Goal: Information Seeking & Learning: Learn about a topic

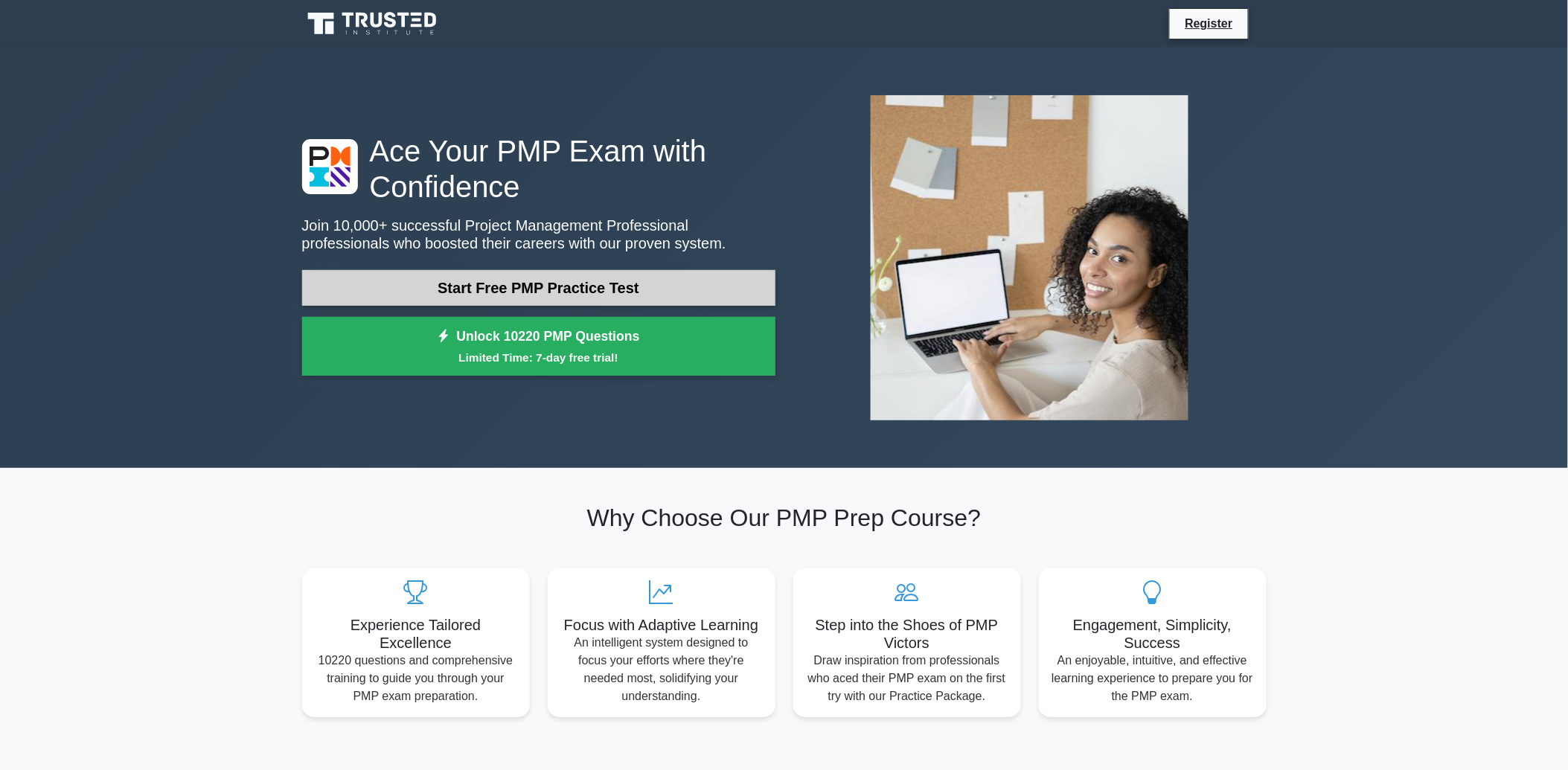
drag, startPoint x: 609, startPoint y: 277, endPoint x: 621, endPoint y: 277, distance: 12.0
click at [609, 277] on link "Start Free PMP Practice Test" at bounding box center [539, 287] width 473 height 36
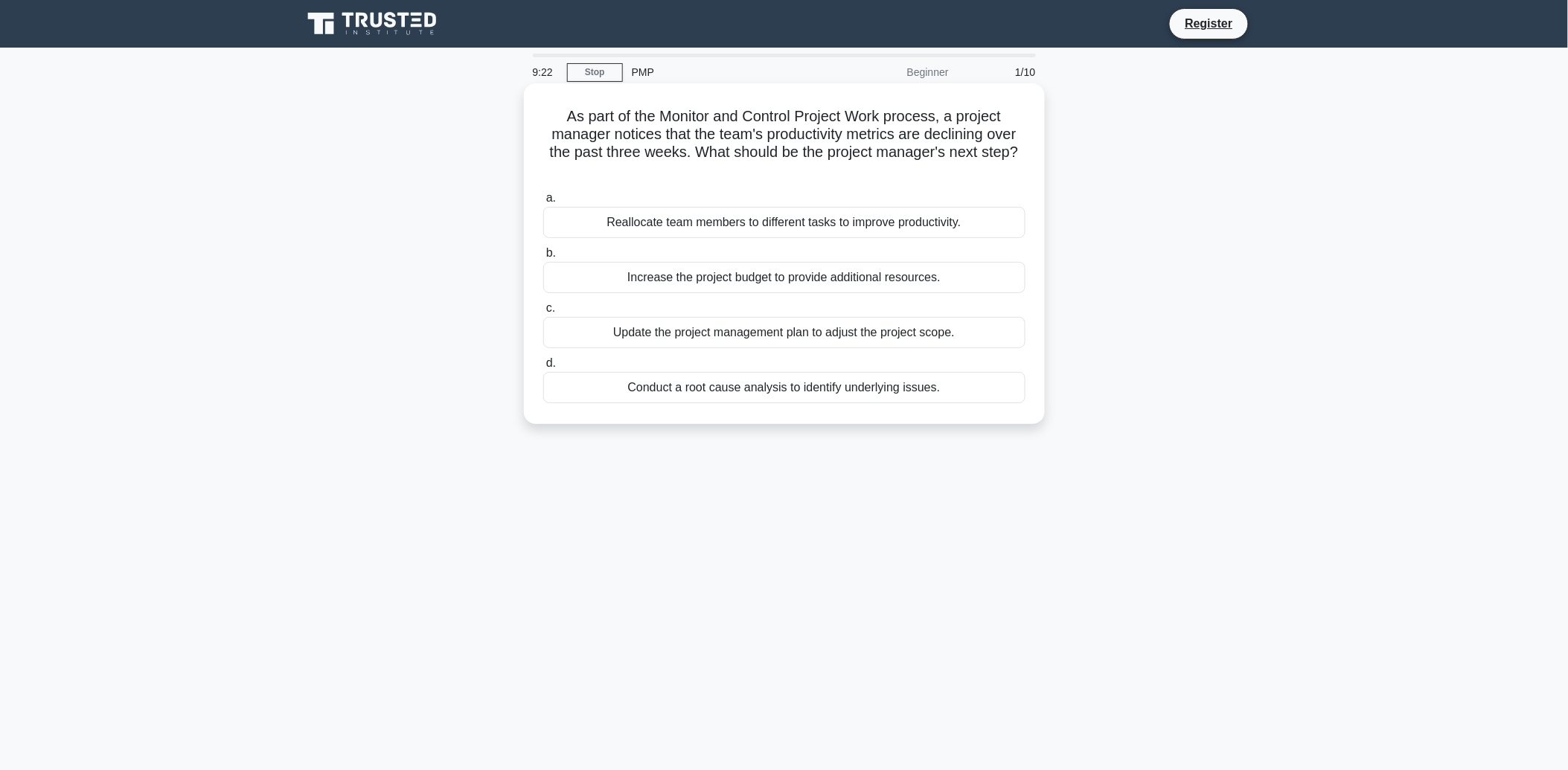
click at [814, 393] on div "Conduct a root cause analysis to identify underlying issues." at bounding box center [784, 388] width 482 height 31
click at [544, 368] on input "d. Conduct a root cause analysis to identify underlying issues." at bounding box center [544, 363] width 0 height 10
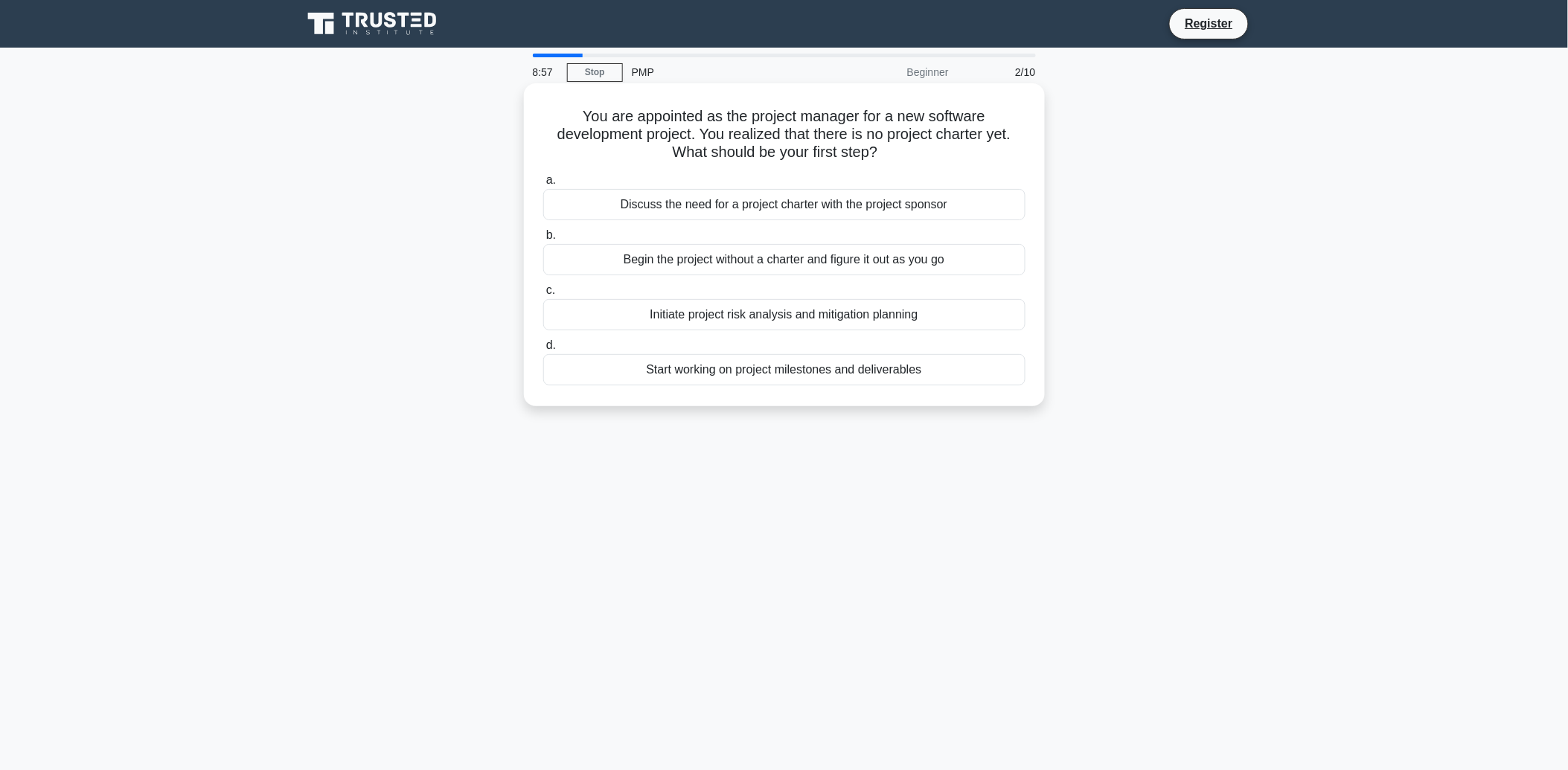
click at [787, 198] on div "Discuss the need for a project charter with the project sponsor" at bounding box center [784, 204] width 482 height 31
click at [544, 185] on input "a. Discuss the need for a project charter with the project sponsor" at bounding box center [544, 180] width 0 height 10
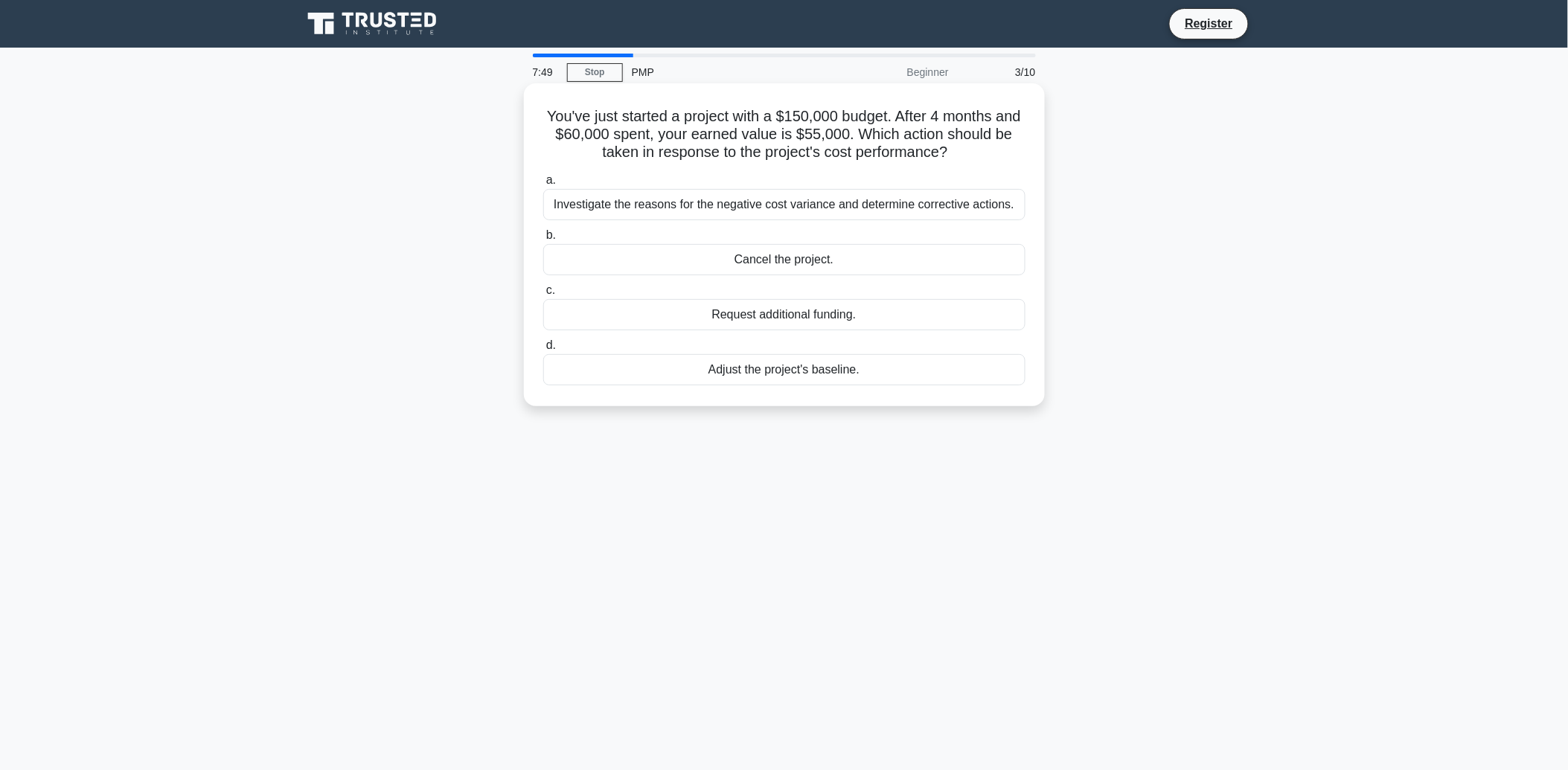
click at [985, 212] on div "Investigate the reasons for the negative cost variance and determine corrective…" at bounding box center [784, 204] width 482 height 31
click at [544, 185] on input "a. Investigate the reasons for the negative cost variance and determine correct…" at bounding box center [544, 180] width 0 height 10
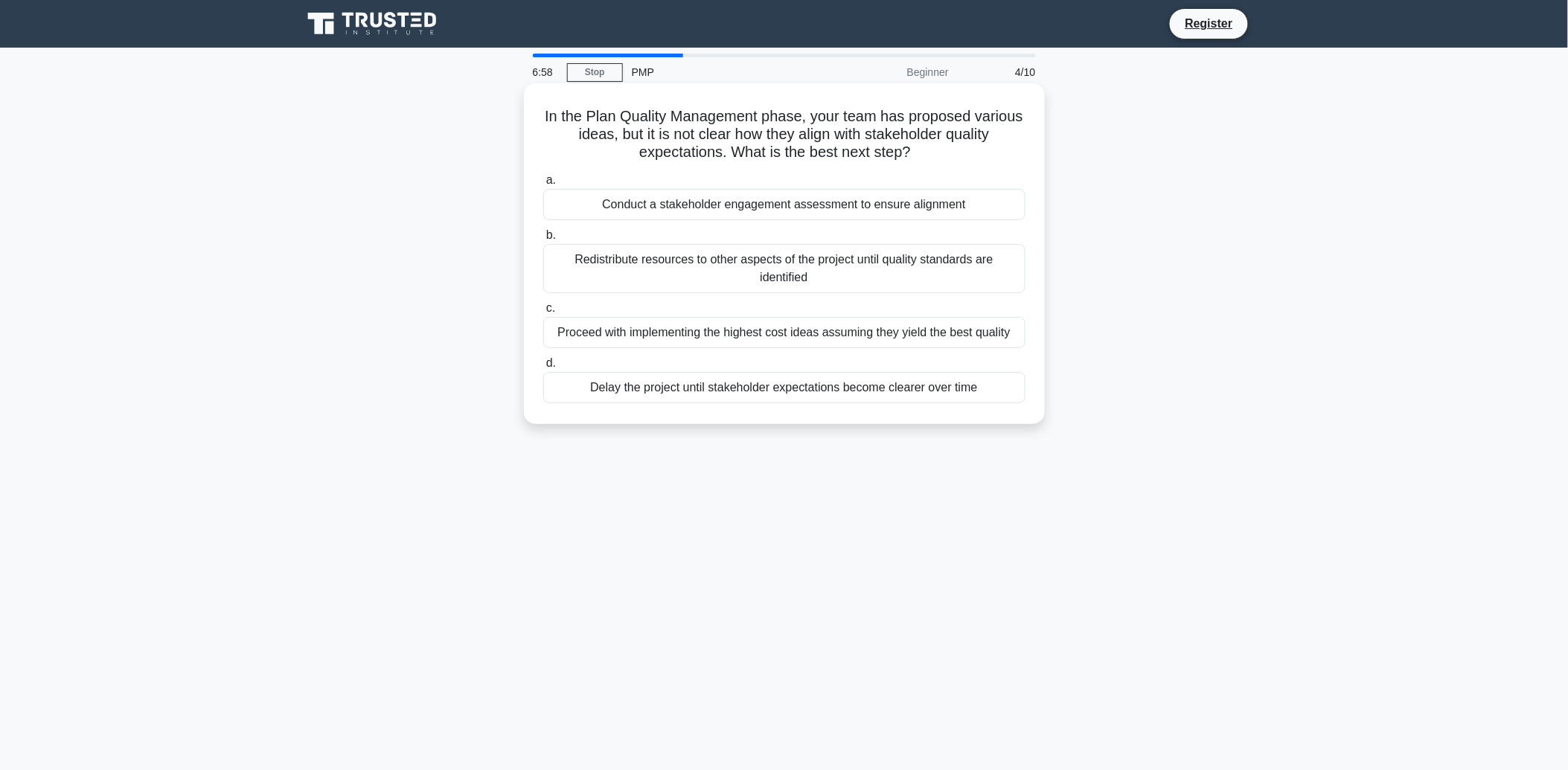
click at [797, 199] on div "Conduct a stakeholder engagement assessment to ensure alignment" at bounding box center [784, 204] width 482 height 31
click at [544, 185] on input "a. Conduct a stakeholder engagement assessment to ensure alignment" at bounding box center [544, 180] width 0 height 10
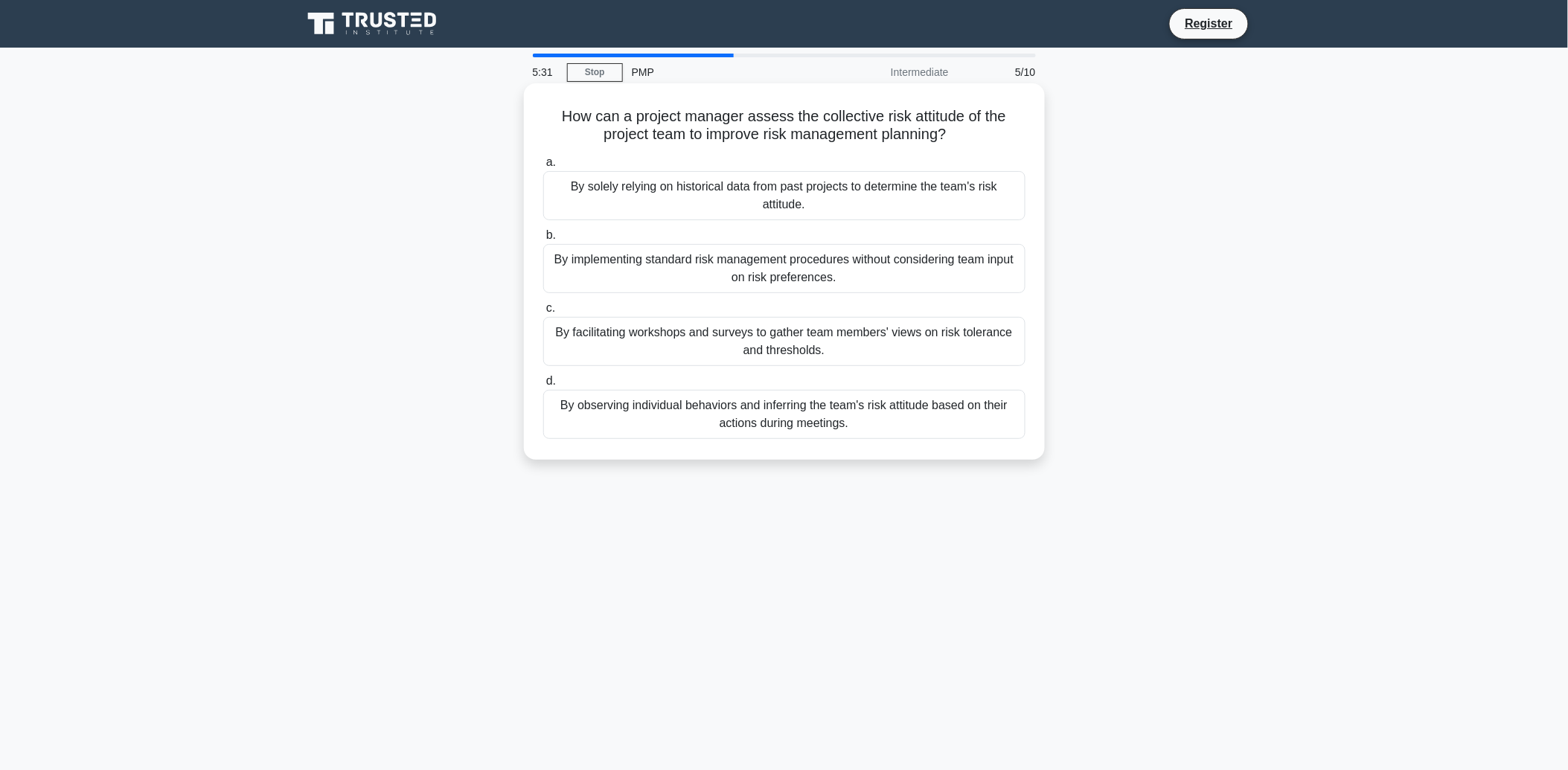
click at [724, 343] on div "By facilitating workshops and surveys to gather team members' views on risk tol…" at bounding box center [784, 341] width 482 height 49
click at [544, 313] on input "c. By facilitating workshops and surveys to gather team members' views on risk …" at bounding box center [544, 308] width 0 height 10
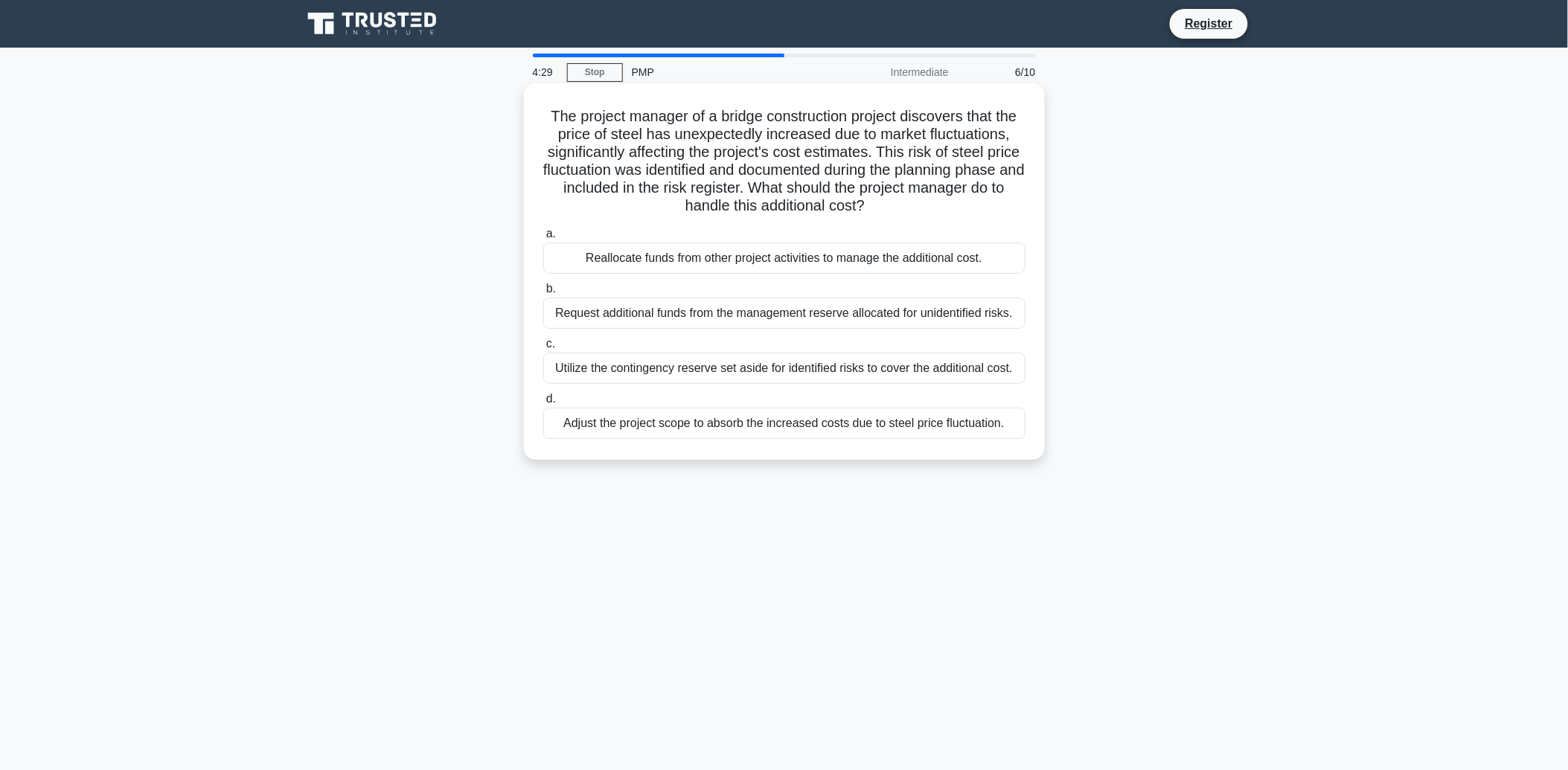
click at [683, 362] on div "Utilize the contingency reserve set aside for identified risks to cover the add…" at bounding box center [784, 368] width 482 height 31
drag, startPoint x: 683, startPoint y: 362, endPoint x: 843, endPoint y: 376, distance: 160.6
click at [843, 376] on div "Utilize the contingency reserve set aside for identified risks to cover the add…" at bounding box center [784, 368] width 482 height 31
click at [544, 349] on input "c. Utilize the contingency reserve set aside for identified risks to cover the …" at bounding box center [544, 344] width 0 height 10
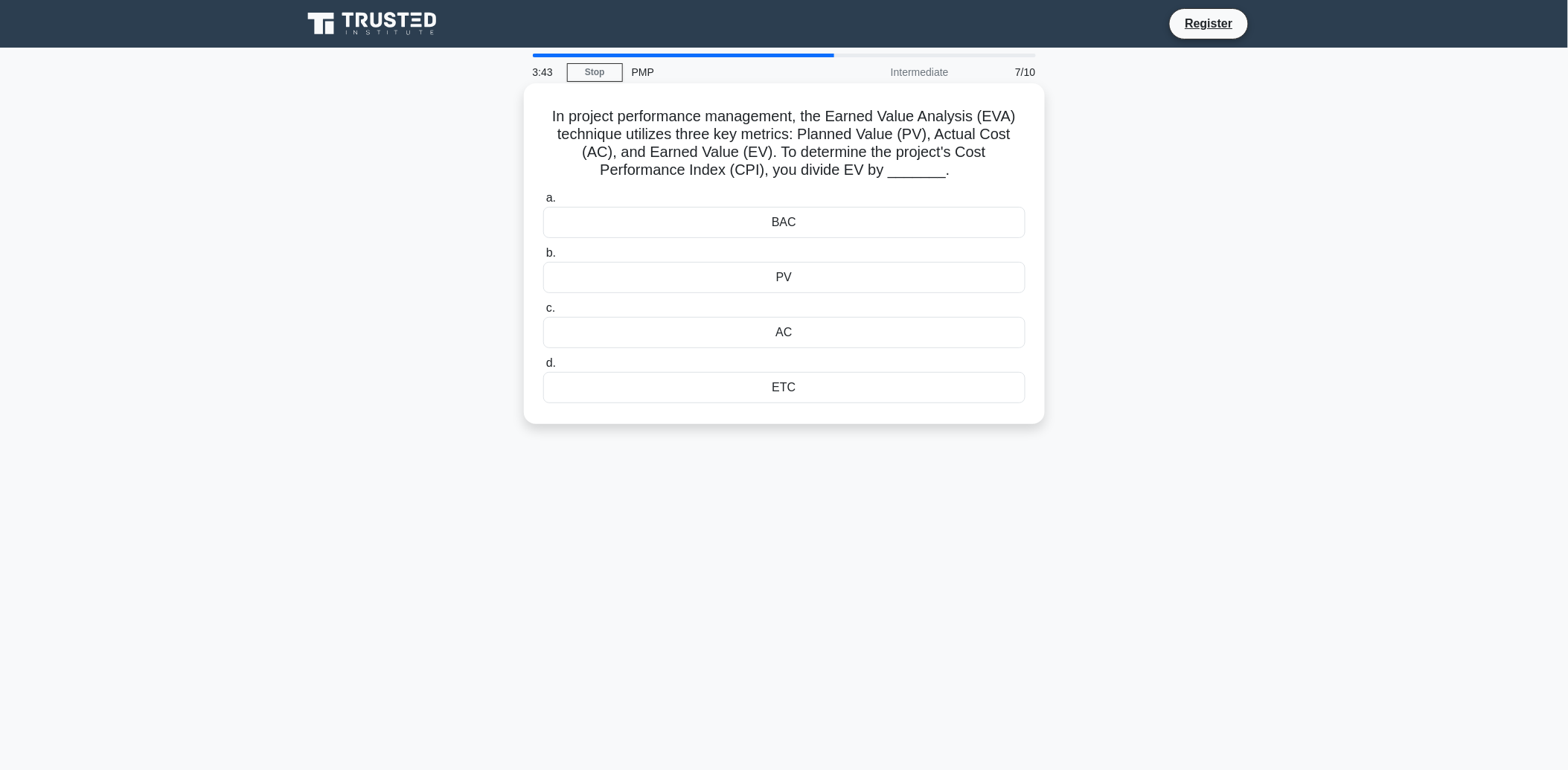
click at [816, 277] on div "PV" at bounding box center [784, 278] width 482 height 31
click at [544, 258] on input "b. PV" at bounding box center [544, 253] width 0 height 10
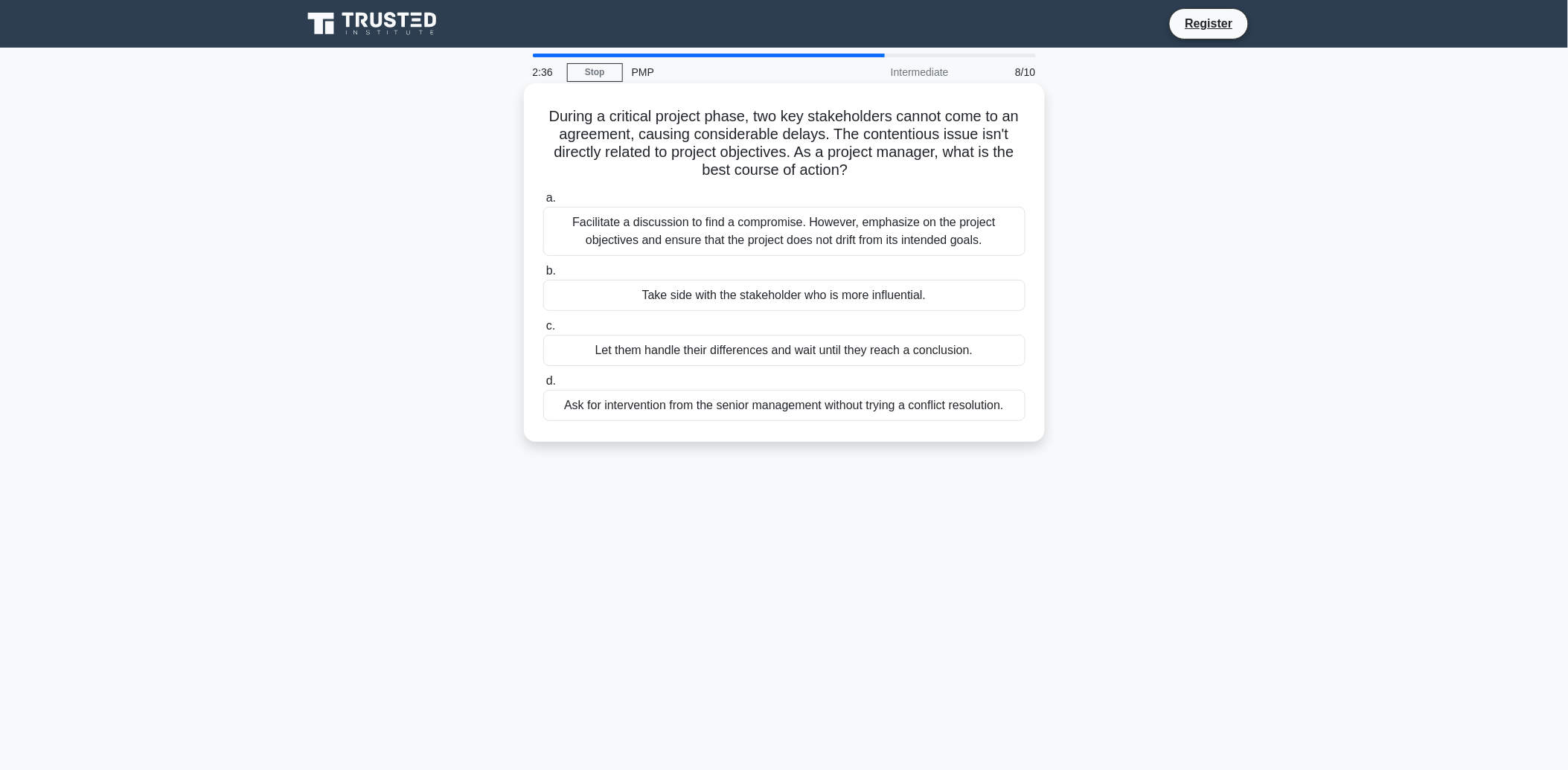
click at [942, 289] on div "Take side with the stakeholder who is more influential." at bounding box center [784, 295] width 482 height 31
click at [544, 276] on input "b. Take side with the stakeholder who is more influential." at bounding box center [544, 271] width 0 height 10
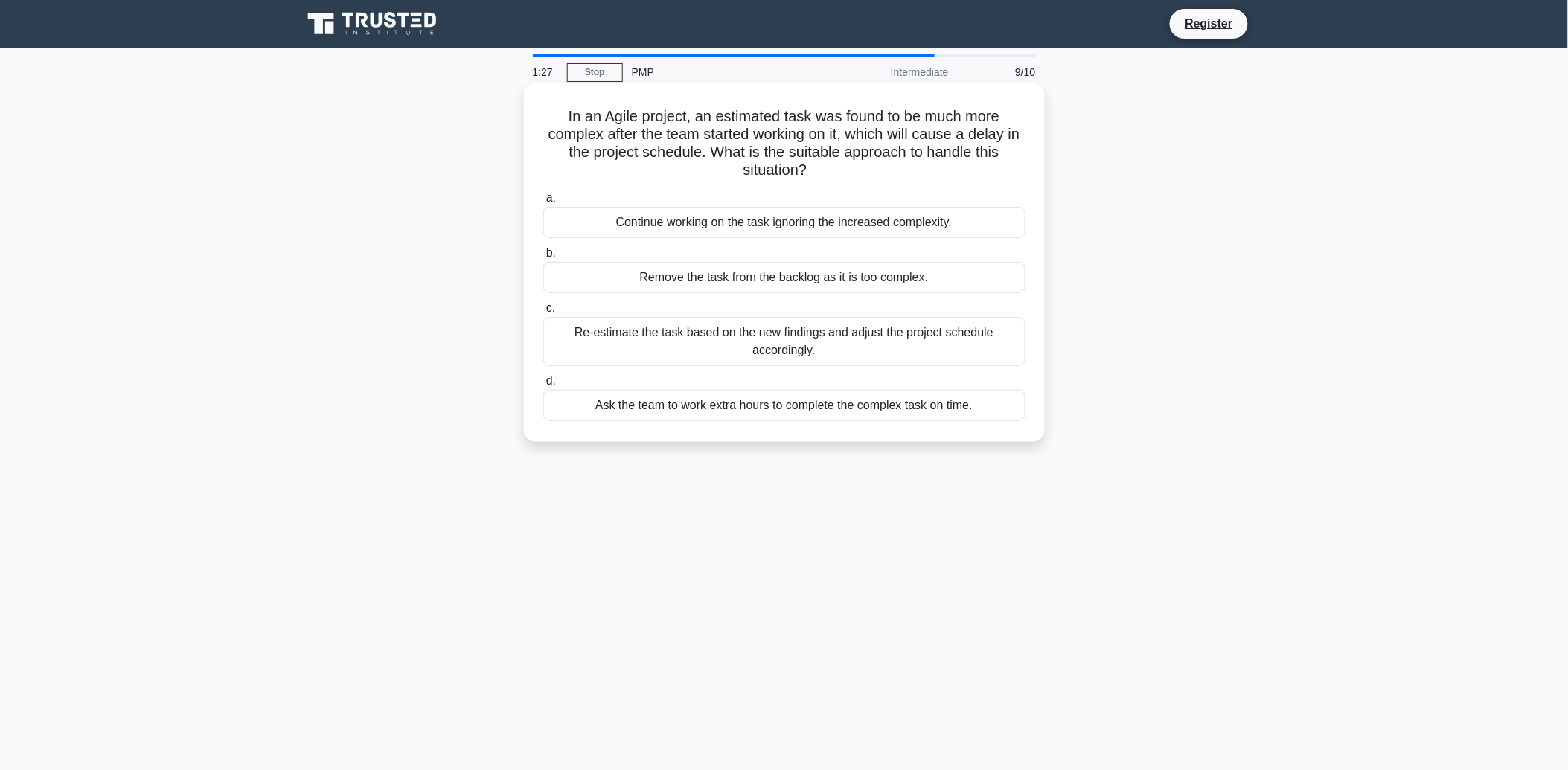
click at [870, 346] on div "Re-estimate the task based on the new findings and adjust the project schedule …" at bounding box center [784, 341] width 482 height 49
click at [544, 313] on input "c. Re-estimate the task based on the new findings and adjust the project schedu…" at bounding box center [544, 308] width 0 height 10
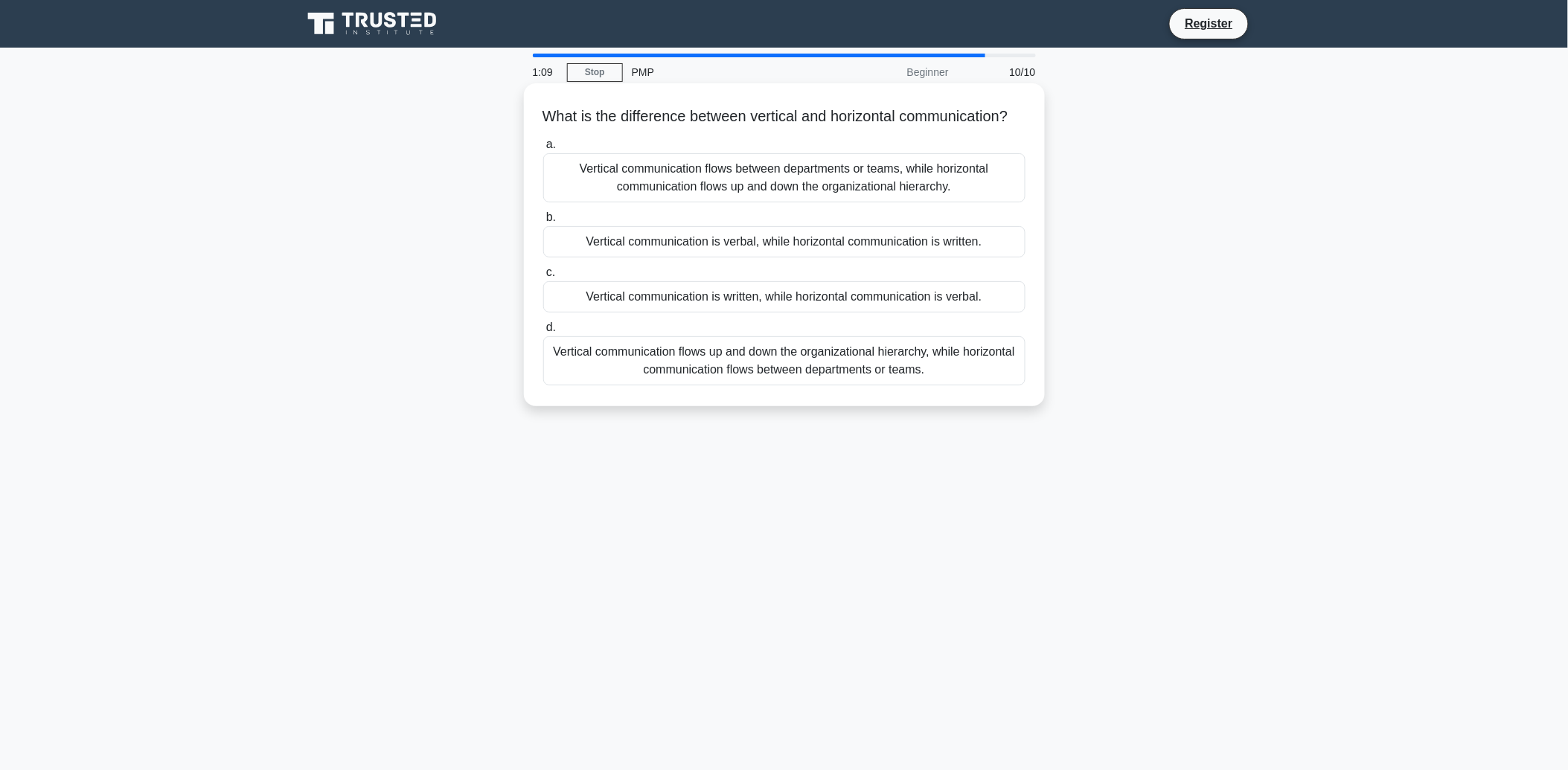
click at [764, 385] on div "Vertical communication flows up and down the organizational hierarchy, while ho…" at bounding box center [784, 360] width 482 height 49
click at [544, 332] on input "d. Vertical communication flows up and down the organizational hierarchy, while…" at bounding box center [544, 328] width 0 height 10
click at [734, 380] on div "Vertical communication flows up and down the organizational hierarchy, while ho…" at bounding box center [784, 361] width 482 height 50
click at [544, 332] on input "d. Vertical communication flows up and down the organizational hierarchy, while…" at bounding box center [544, 328] width 0 height 10
click at [774, 390] on div "a. Vertical communication flows between departments or teams, while horizontal …" at bounding box center [784, 261] width 500 height 257
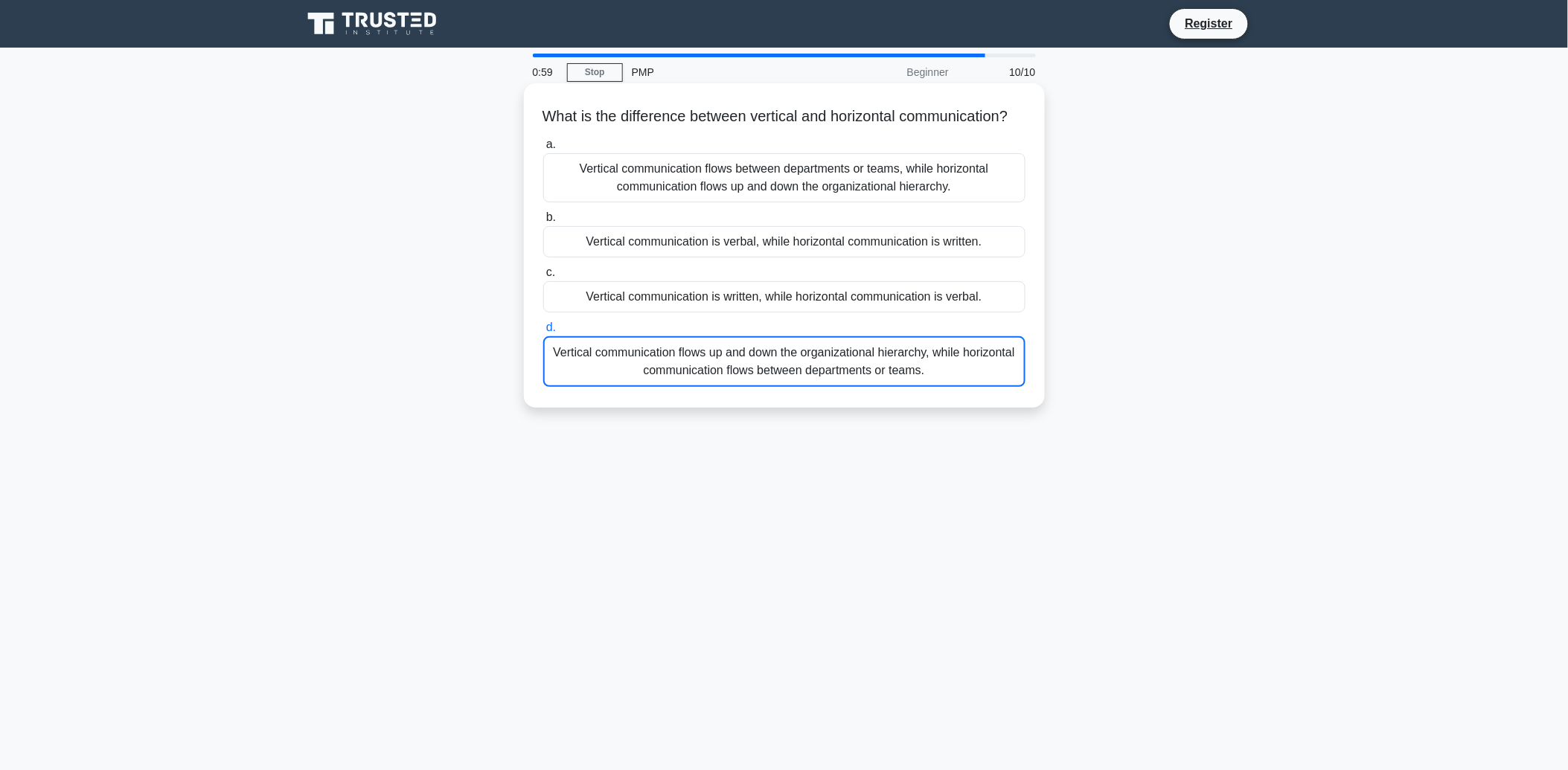
click at [782, 385] on div "Vertical communication flows up and down the organizational hierarchy, while ho…" at bounding box center [784, 361] width 482 height 50
click at [544, 332] on input "d. Vertical communication flows up and down the organizational hierarchy, while…" at bounding box center [544, 328] width 0 height 10
click at [782, 385] on div "Vertical communication flows up and down the organizational hierarchy, while ho…" at bounding box center [784, 361] width 482 height 50
click at [544, 332] on input "d. Vertical communication flows up and down the organizational hierarchy, while…" at bounding box center [544, 328] width 0 height 10
drag, startPoint x: 782, startPoint y: 385, endPoint x: 578, endPoint y: 422, distance: 207.3
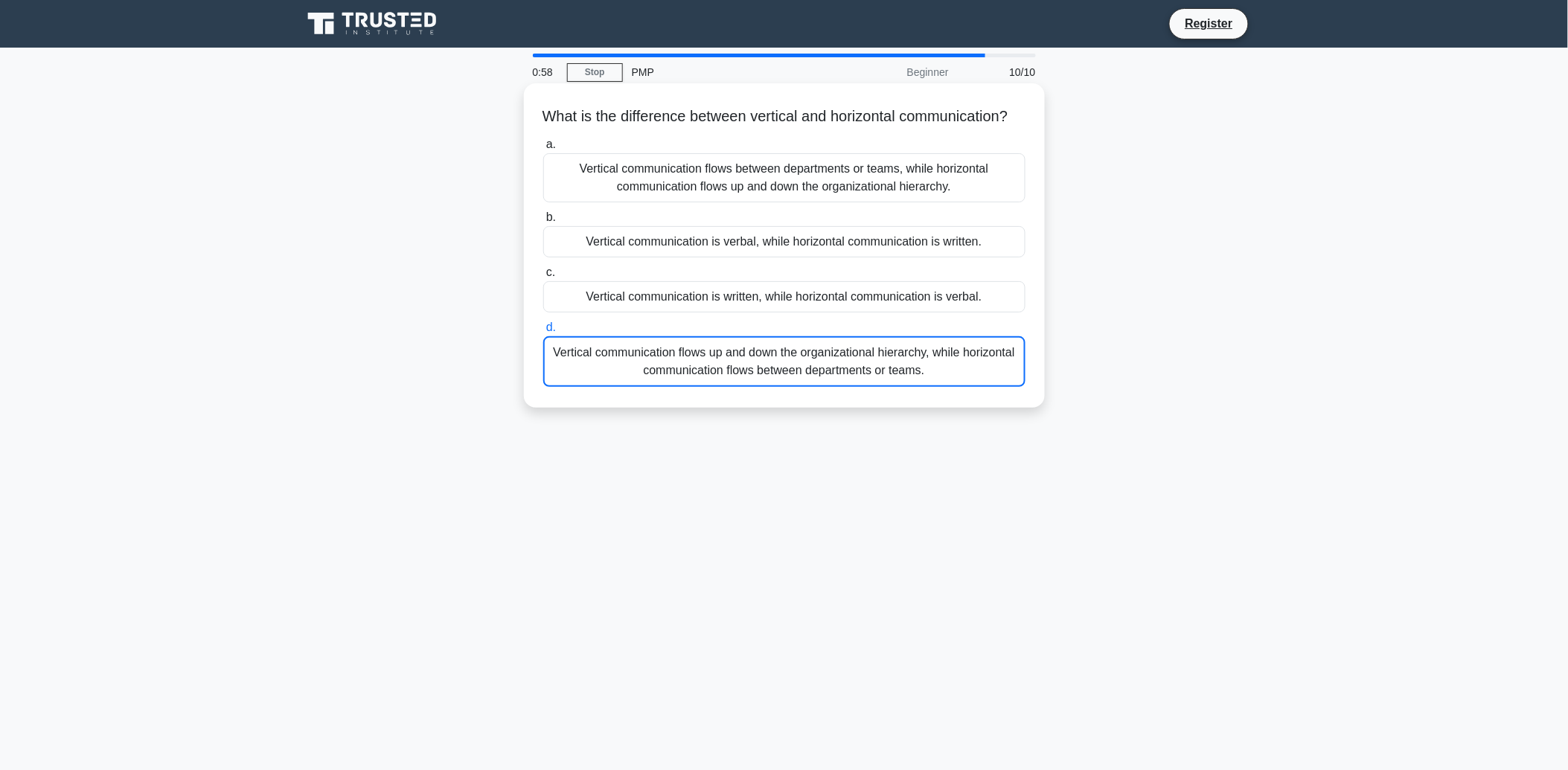
click at [578, 408] on div "What is the difference between vertical and horizontal communication? .spinner_…" at bounding box center [784, 246] width 521 height 324
click at [606, 372] on div "Vertical communication flows up and down the organizational hierarchy, while ho…" at bounding box center [784, 361] width 482 height 50
click at [544, 332] on input "d. Vertical communication flows up and down the organizational hierarchy, while…" at bounding box center [544, 328] width 0 height 10
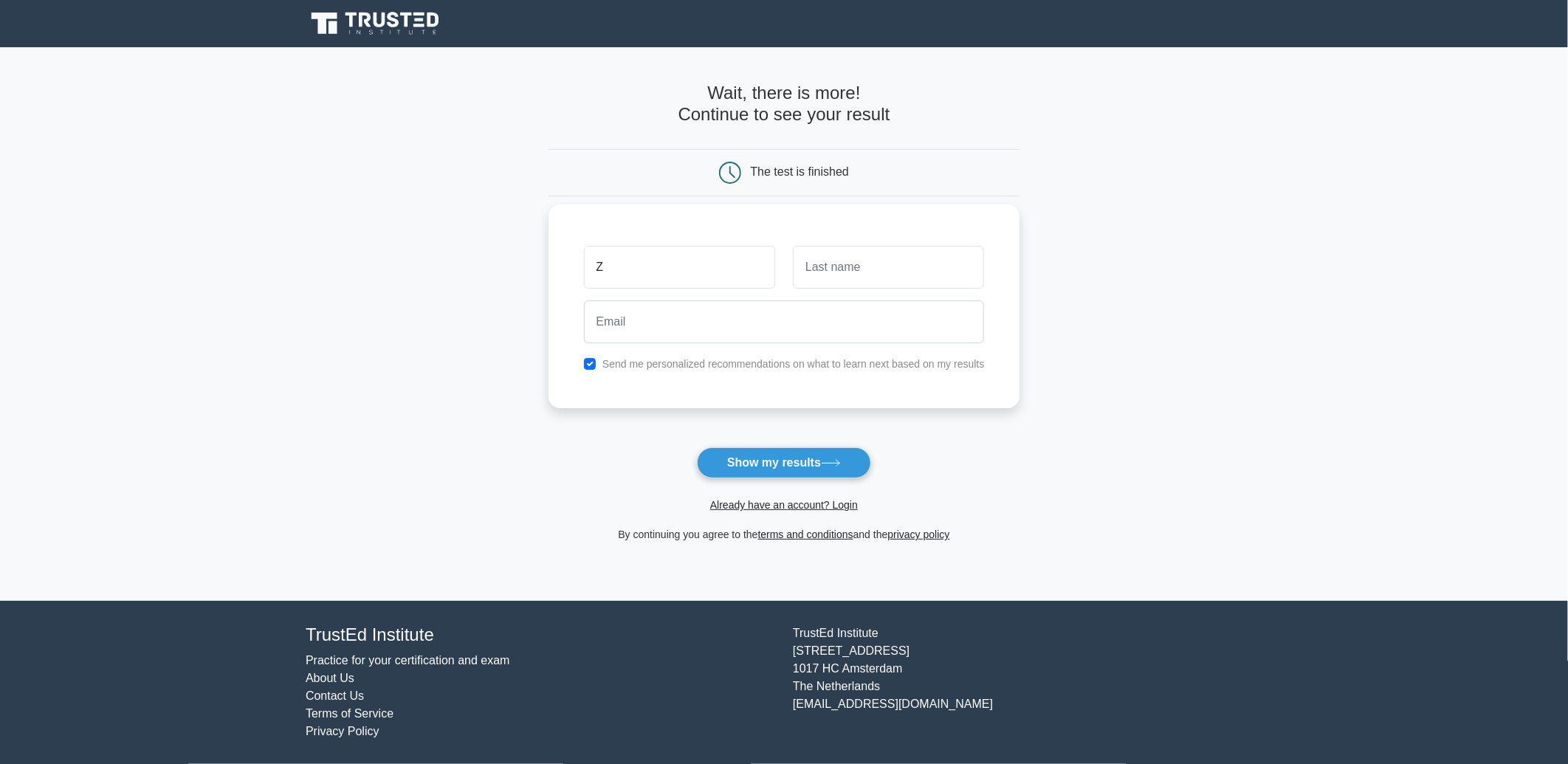
type input "Zubair"
type input "[PERSON_NAME]"
type input "[EMAIL_ADDRESS][DOMAIN_NAME]"
click at [839, 464] on icon at bounding box center [831, 463] width 20 height 8
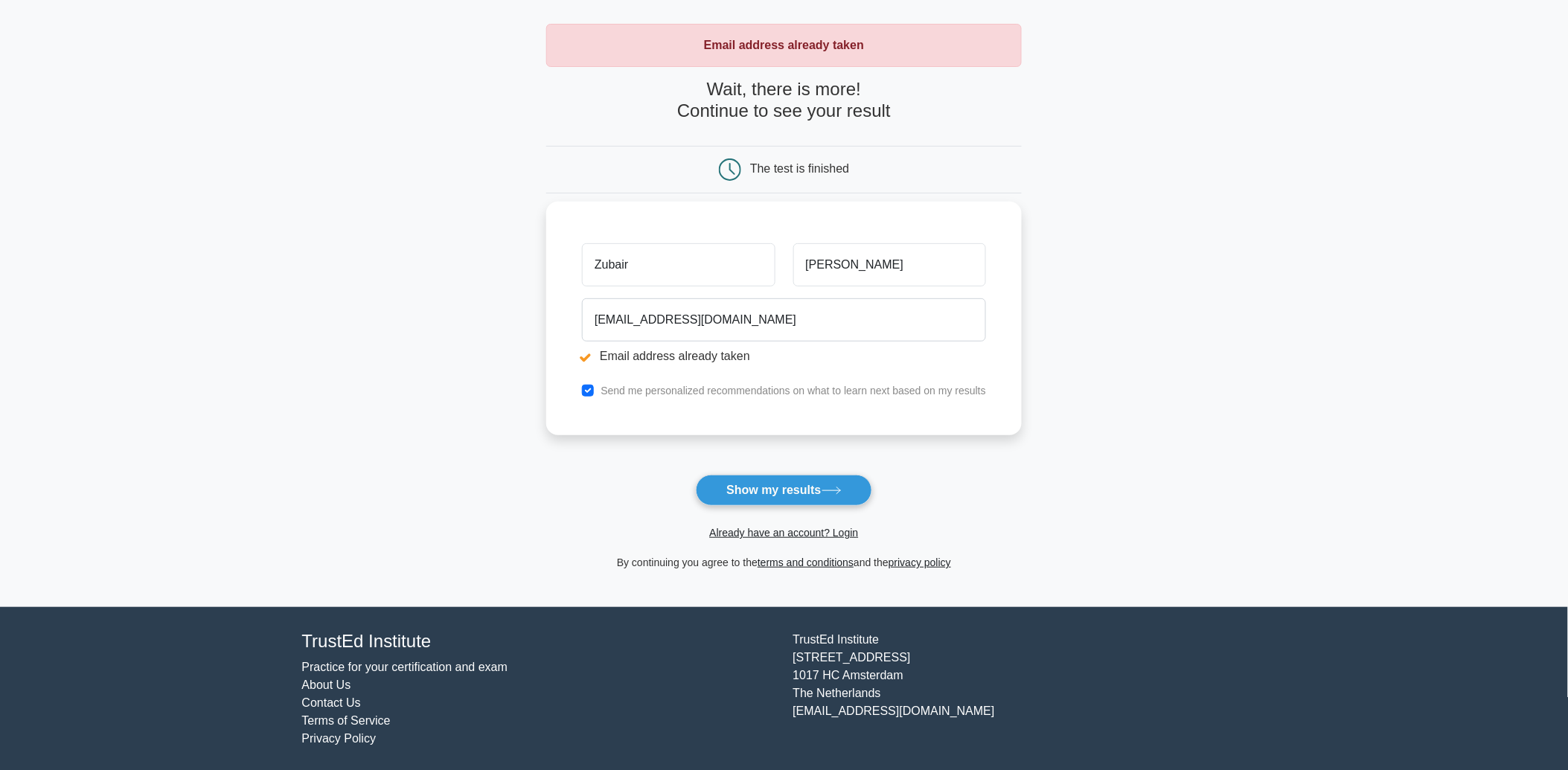
scroll to position [61, 0]
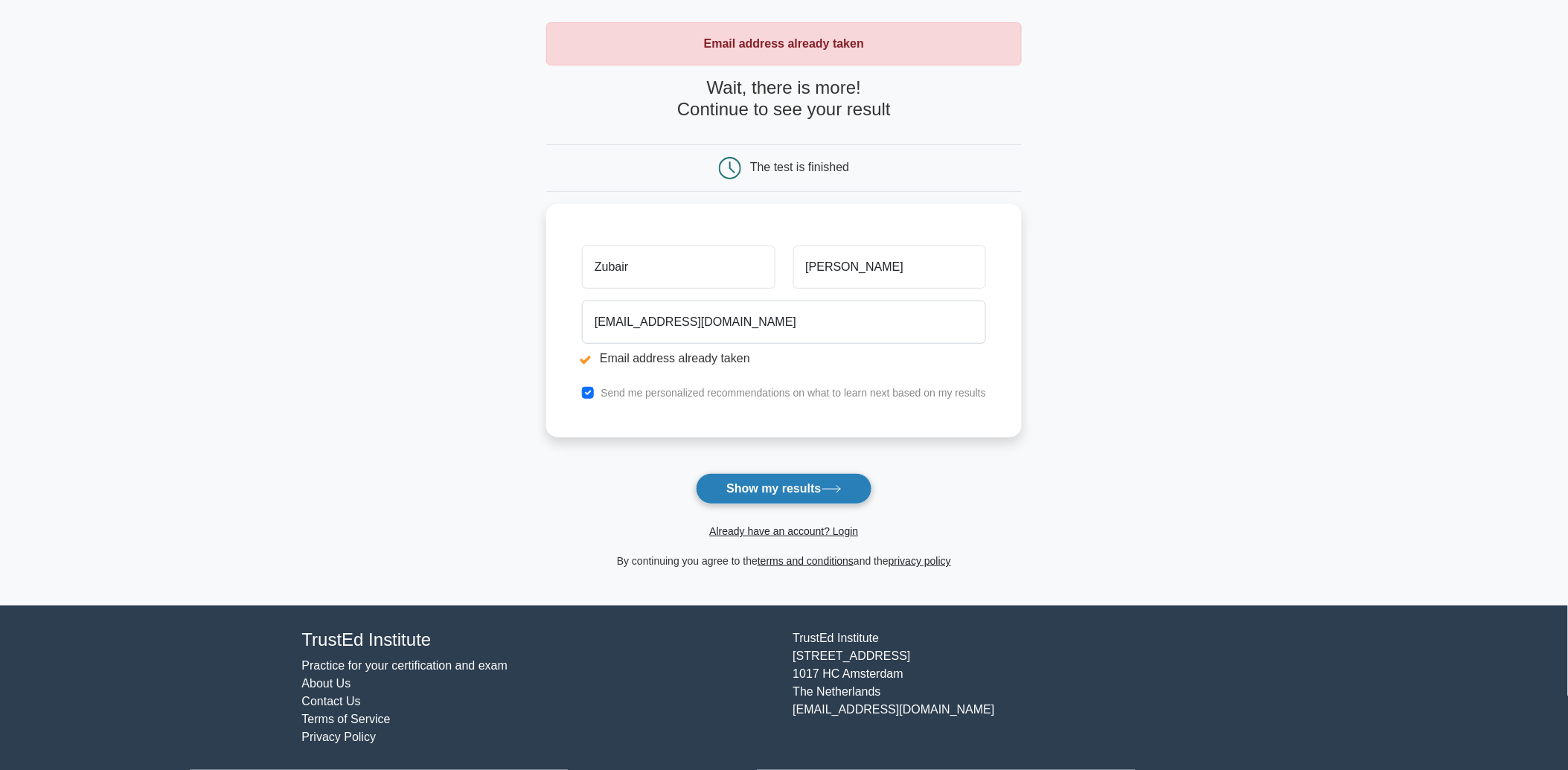
click at [831, 495] on button "Show my results" at bounding box center [784, 489] width 175 height 31
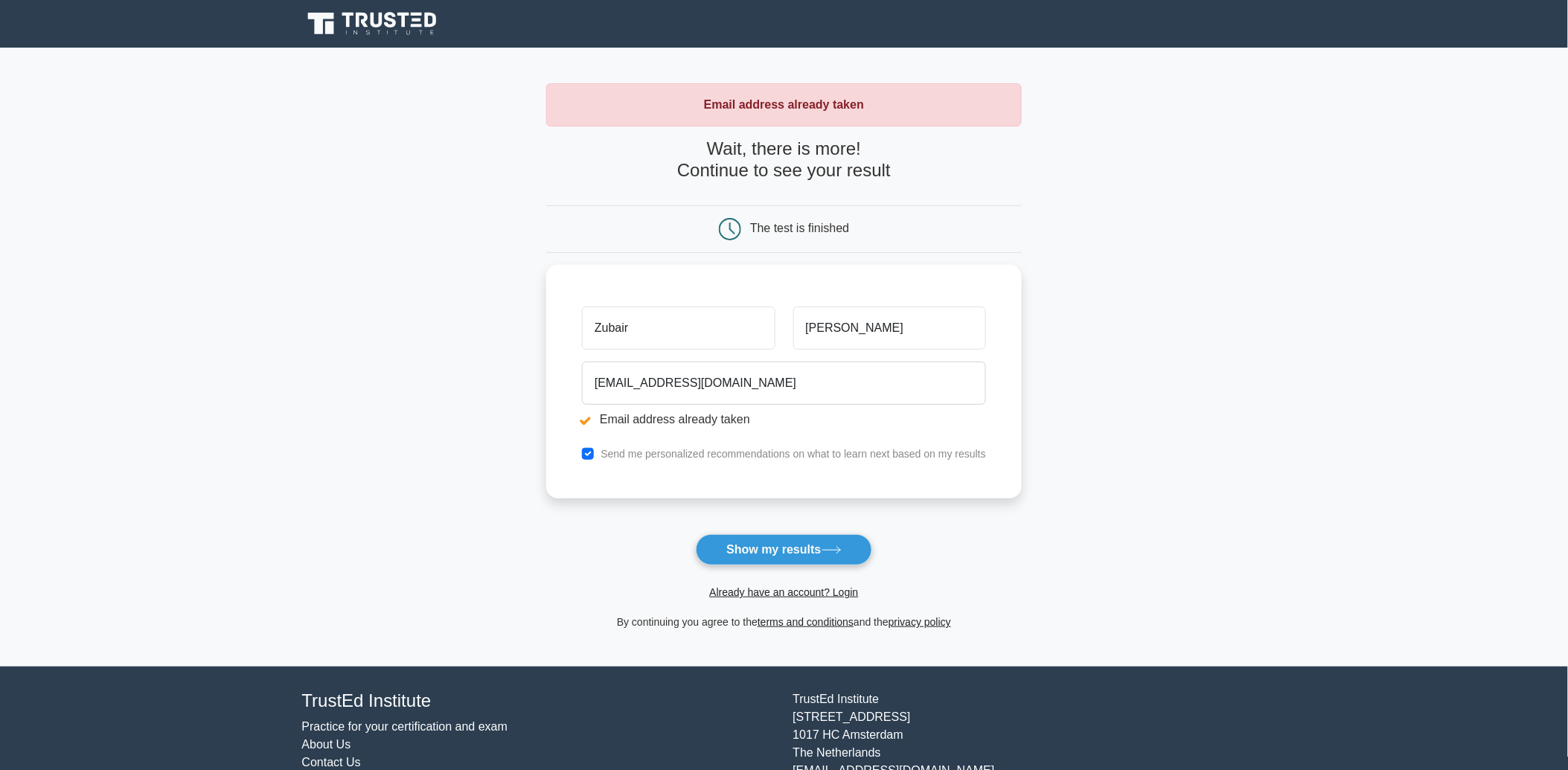
click at [711, 122] on div "Email address already taken" at bounding box center [784, 105] width 476 height 43
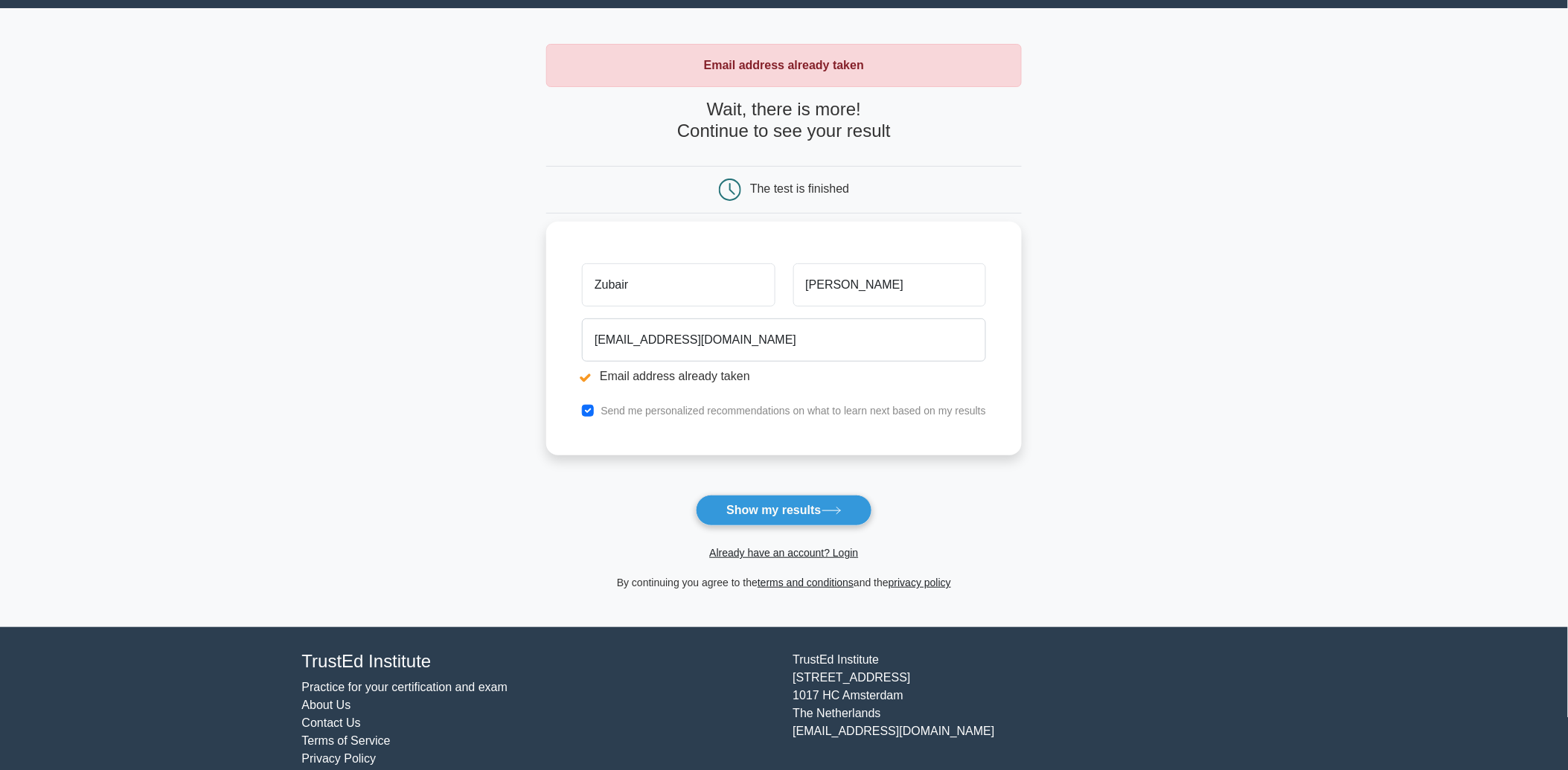
scroll to position [61, 0]
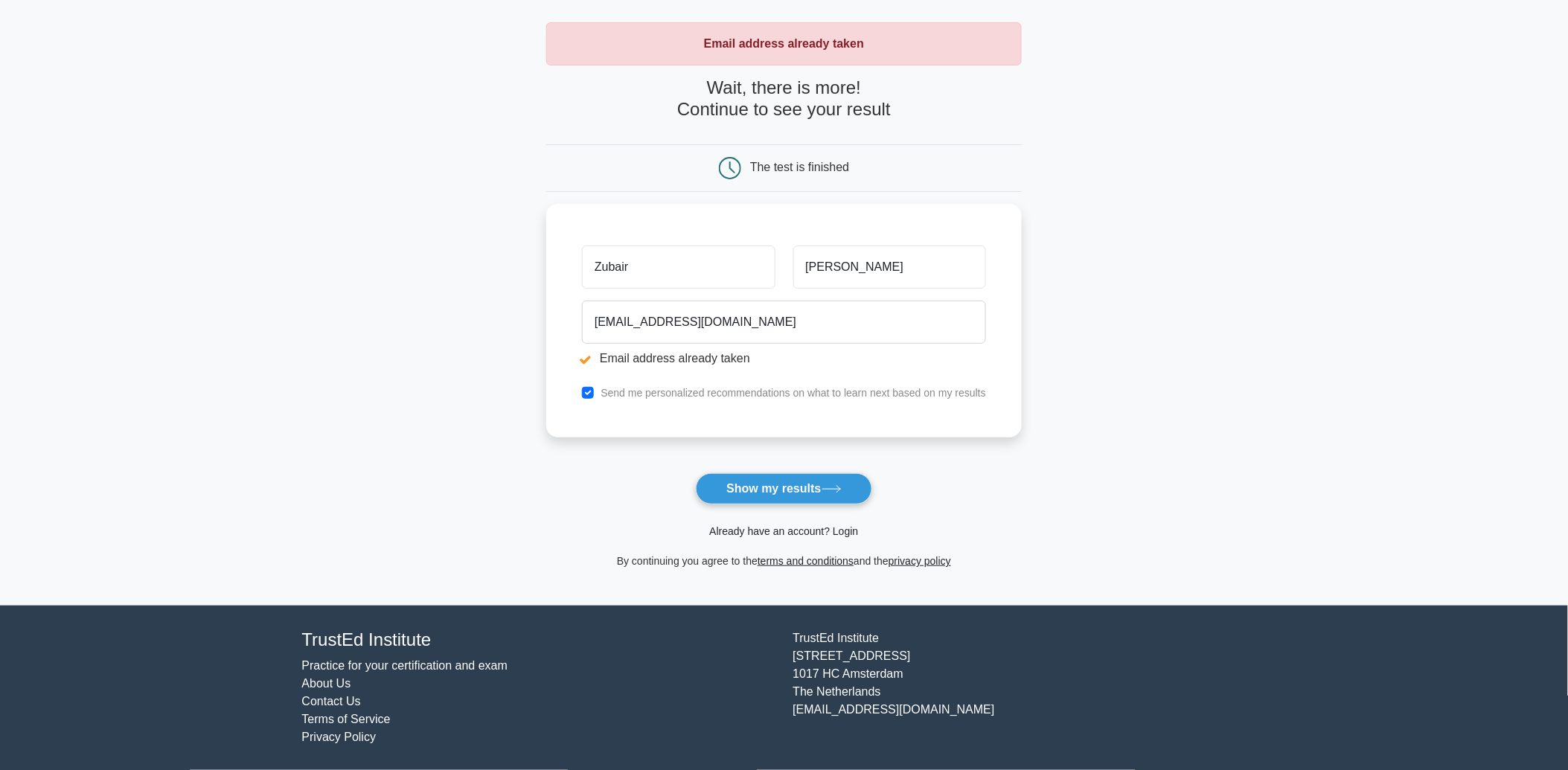
click at [784, 533] on link "Already have an account? Login" at bounding box center [784, 531] width 149 height 12
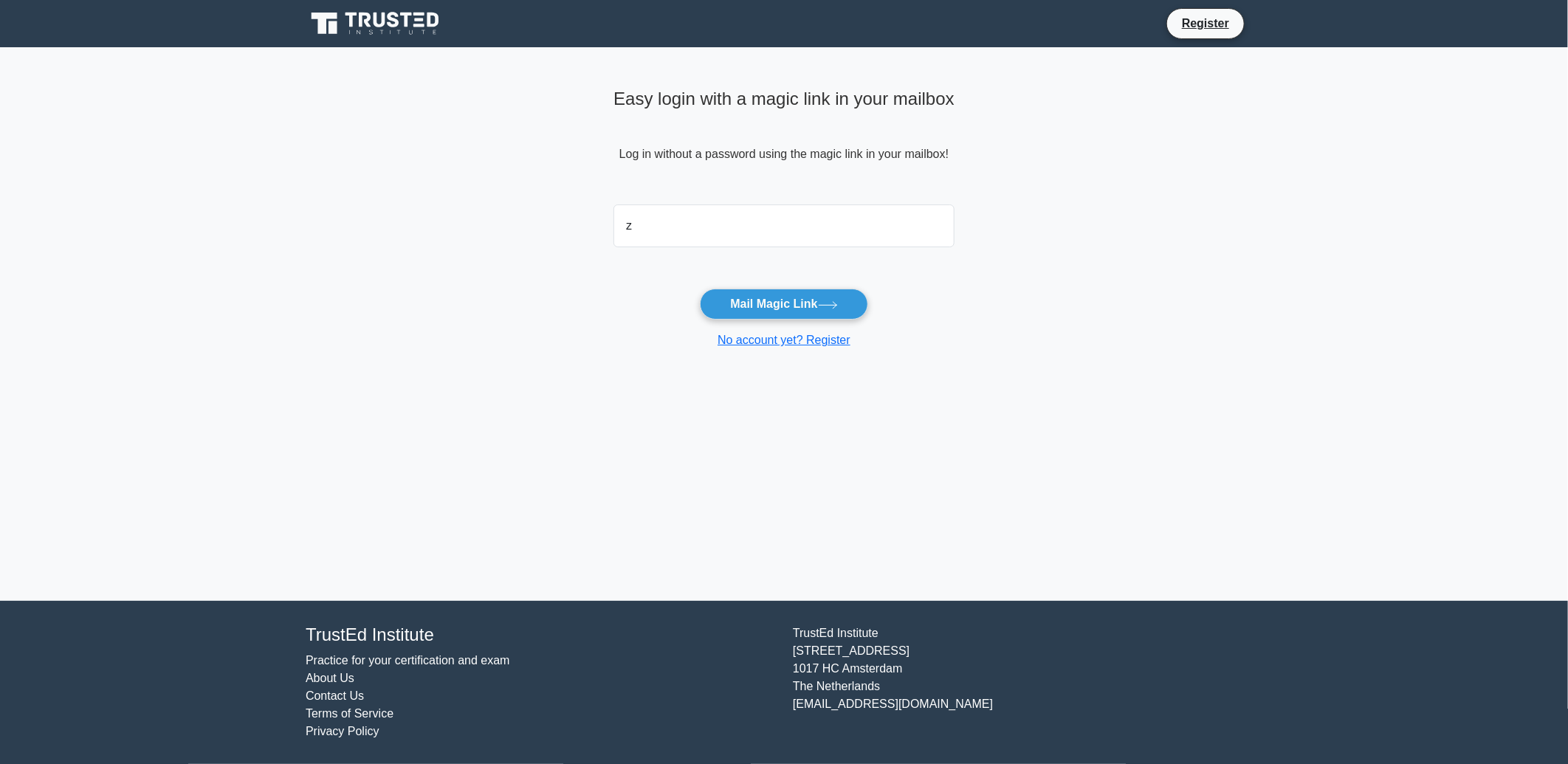
type input "[EMAIL_ADDRESS][DOMAIN_NAME]"
click at [831, 301] on icon at bounding box center [828, 305] width 20 height 8
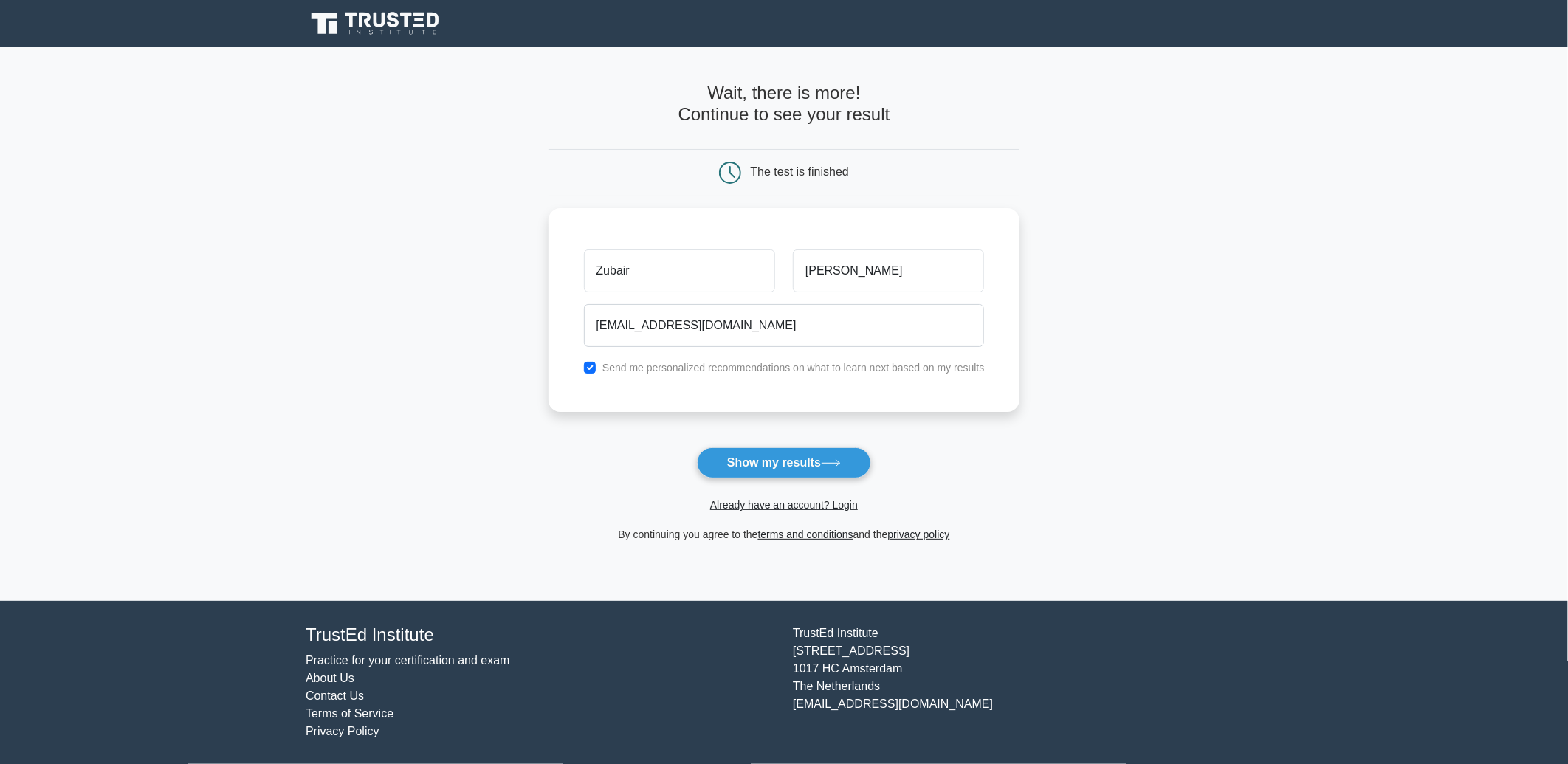
drag, startPoint x: 846, startPoint y: 173, endPoint x: 823, endPoint y: 173, distance: 23.0
click at [846, 173] on div "The test is finished" at bounding box center [800, 171] width 99 height 12
click at [776, 464] on button "Show my results" at bounding box center [784, 463] width 174 height 31
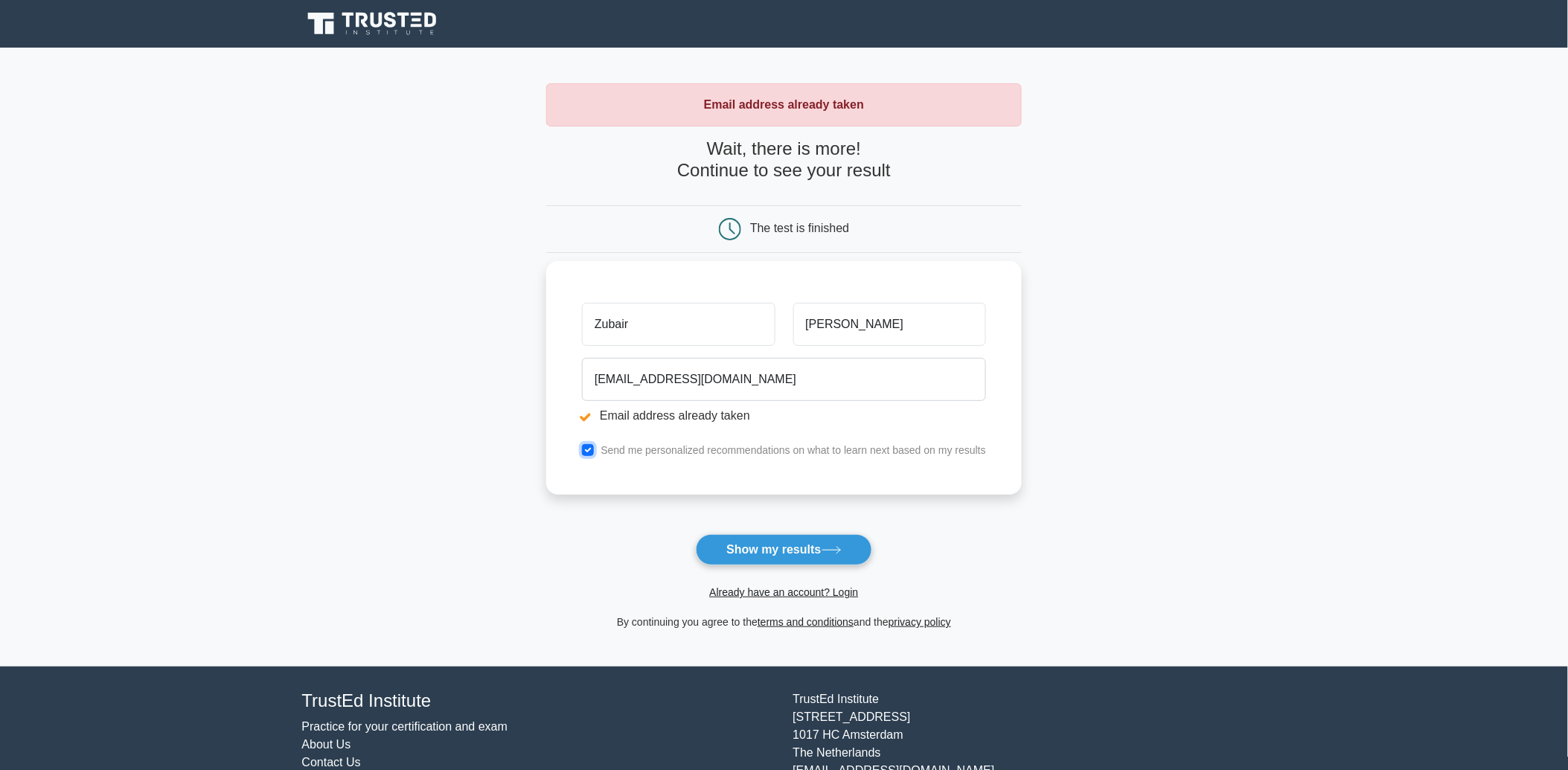
click at [587, 455] on input "checkbox" at bounding box center [587, 450] width 12 height 12
checkbox input "false"
click at [771, 548] on button "Show my results" at bounding box center [784, 550] width 175 height 31
click at [854, 244] on div "The test is finished" at bounding box center [784, 229] width 476 height 48
click at [675, 332] on input "Zubair" at bounding box center [678, 324] width 193 height 43
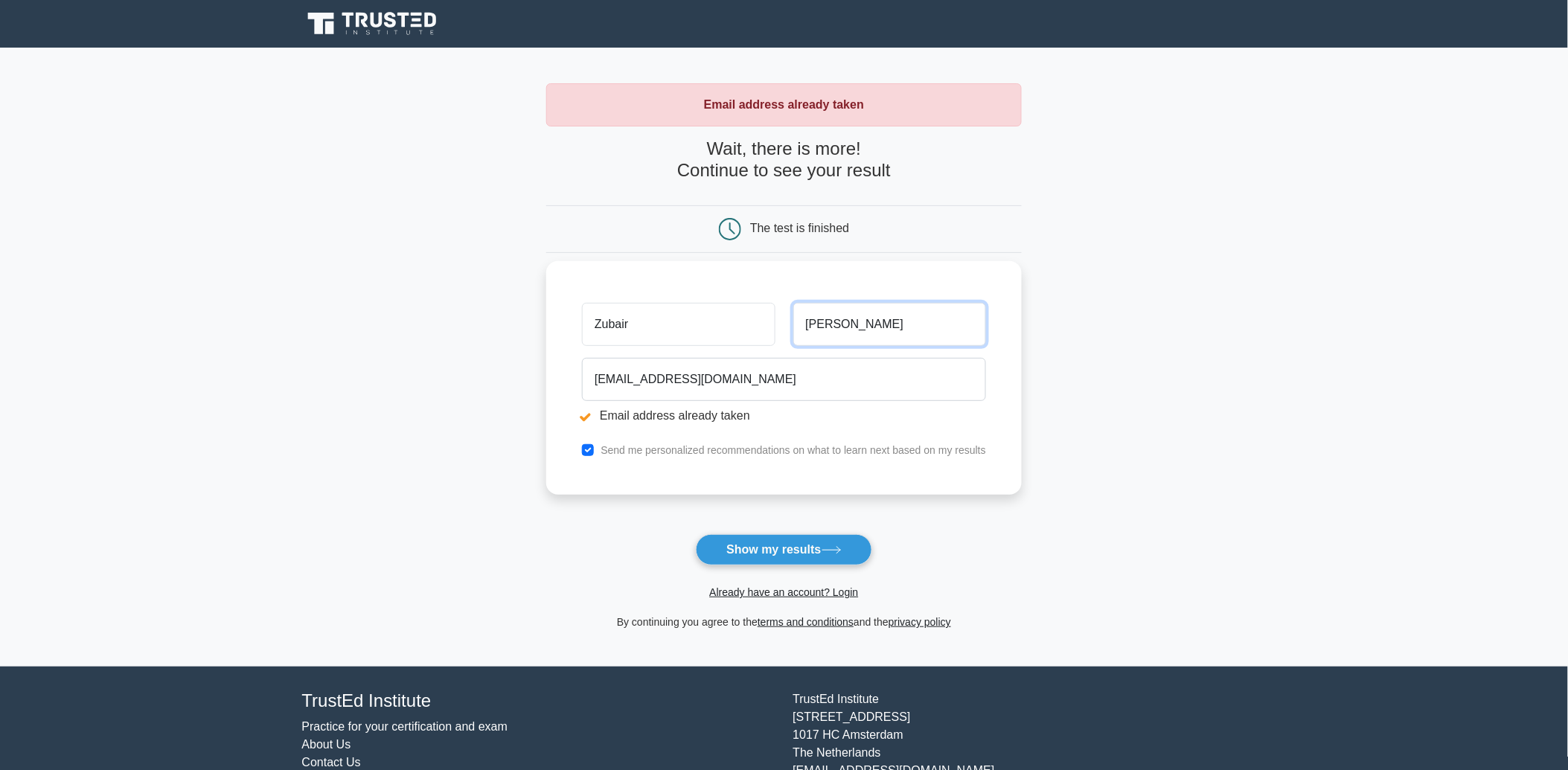
click at [856, 336] on input "[PERSON_NAME]" at bounding box center [889, 324] width 193 height 43
click at [828, 553] on icon at bounding box center [832, 550] width 20 height 8
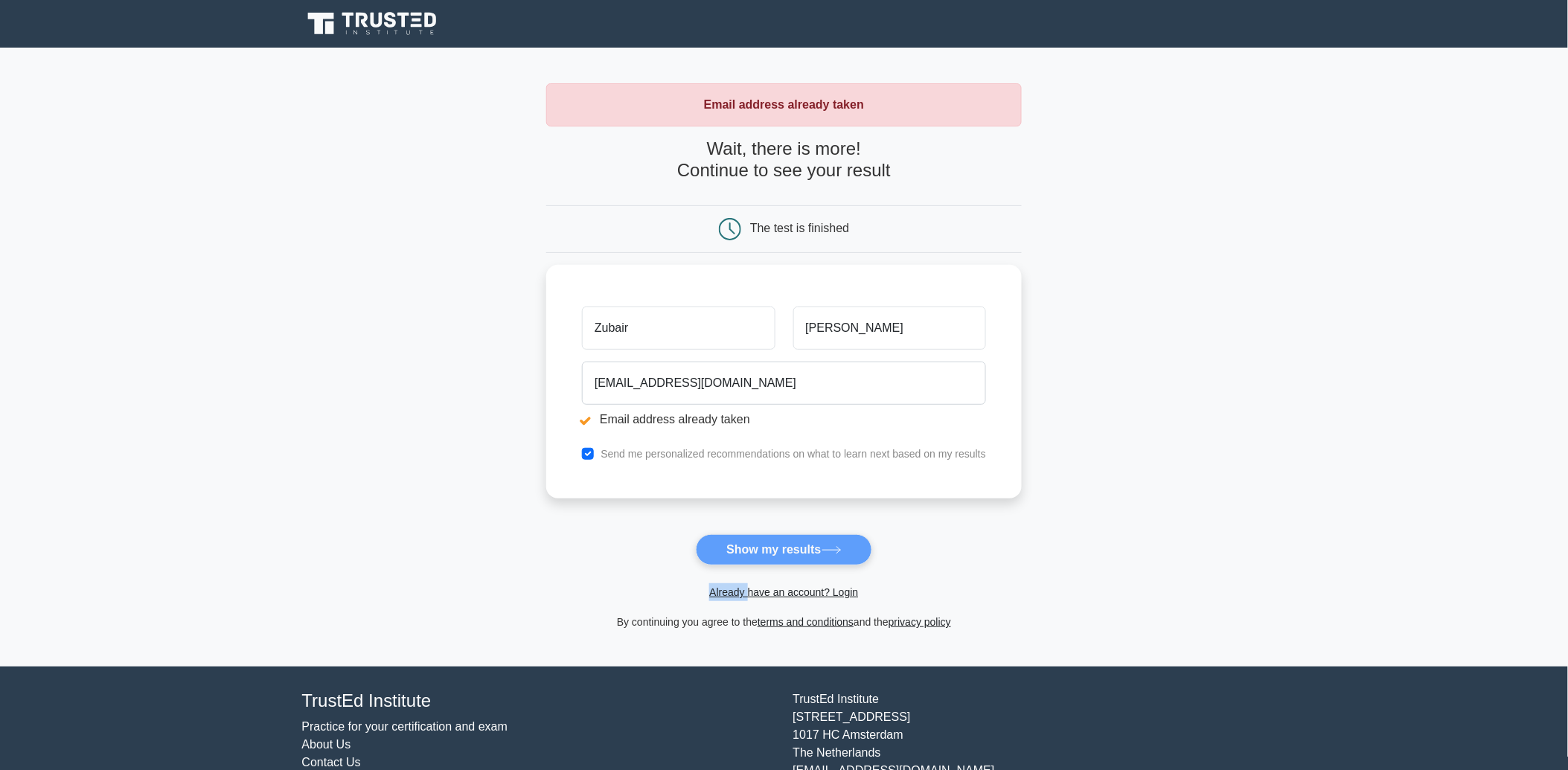
click at [828, 552] on form "Wait, there is more! Continue to see your result The test is finished Zubair" at bounding box center [784, 384] width 476 height 492
